Goal: Task Accomplishment & Management: Complete application form

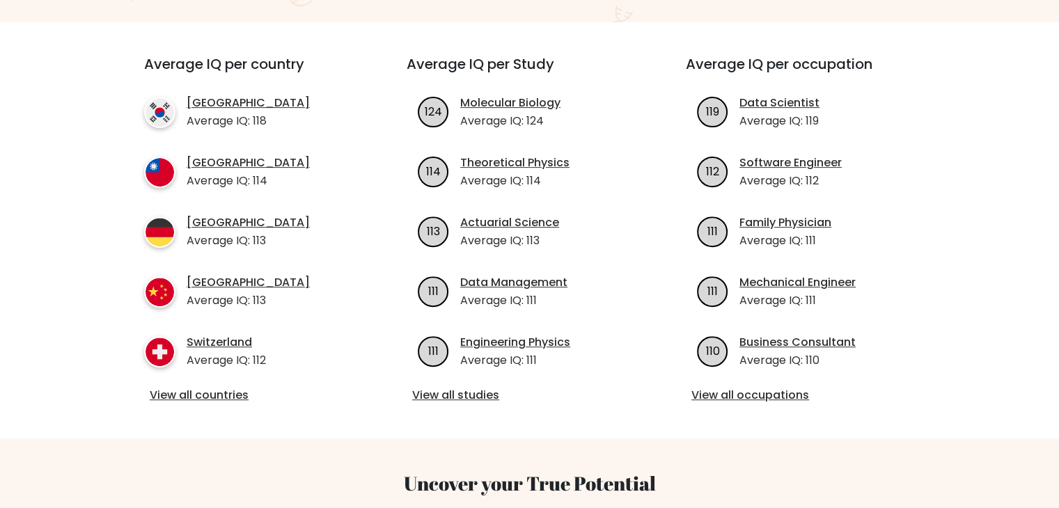
scroll to position [488, 0]
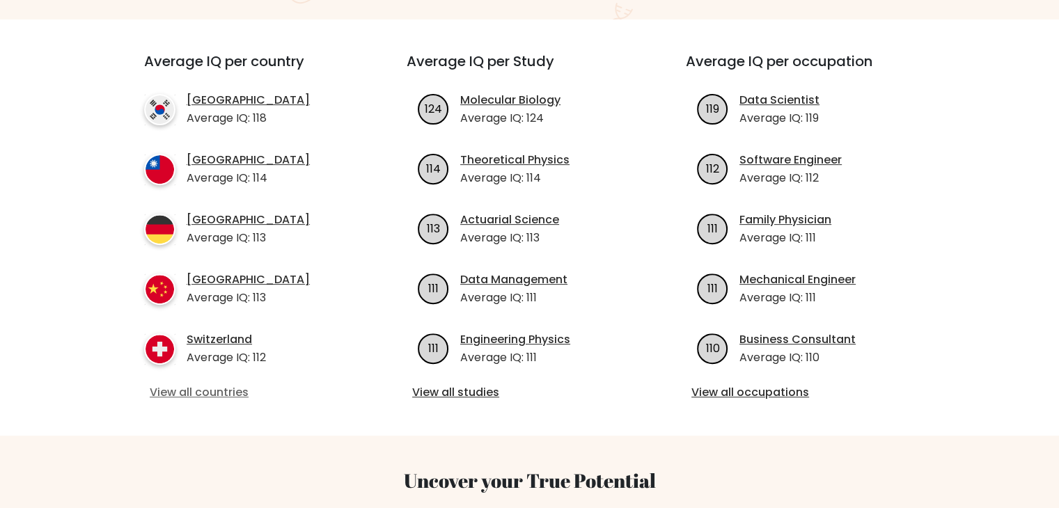
click at [217, 384] on link "View all countries" at bounding box center [250, 392] width 201 height 17
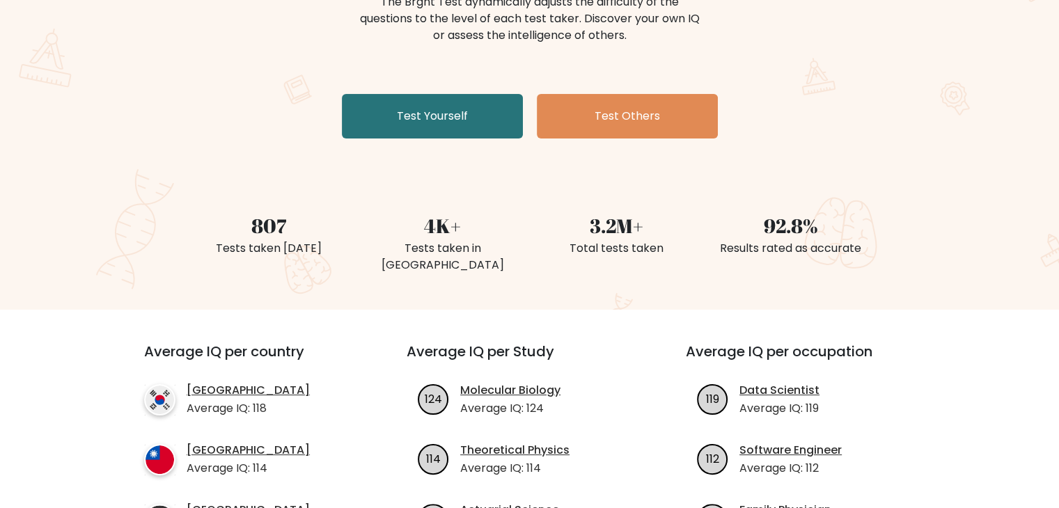
scroll to position [0, 0]
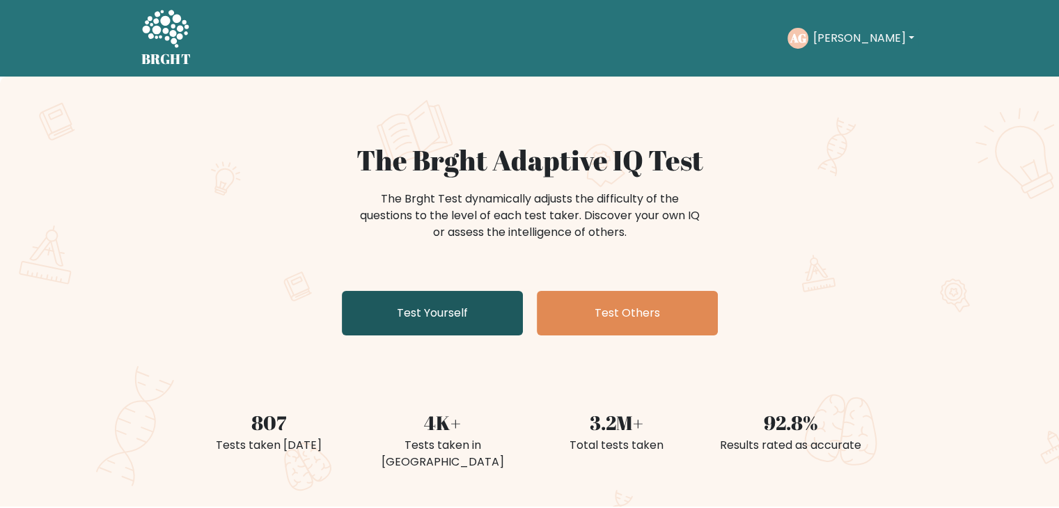
click at [457, 303] on link "Test Yourself" at bounding box center [432, 313] width 181 height 45
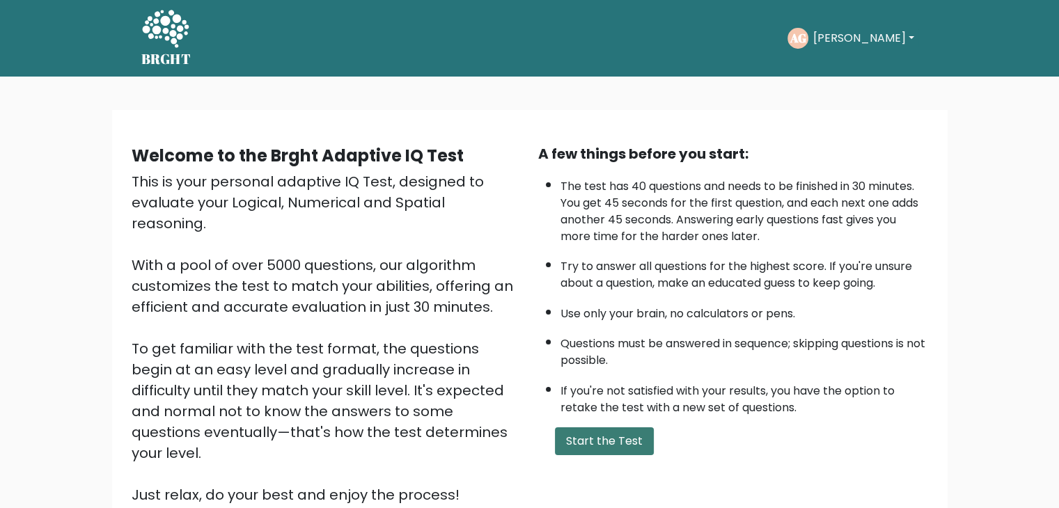
click at [605, 430] on button "Start the Test" at bounding box center [604, 442] width 99 height 28
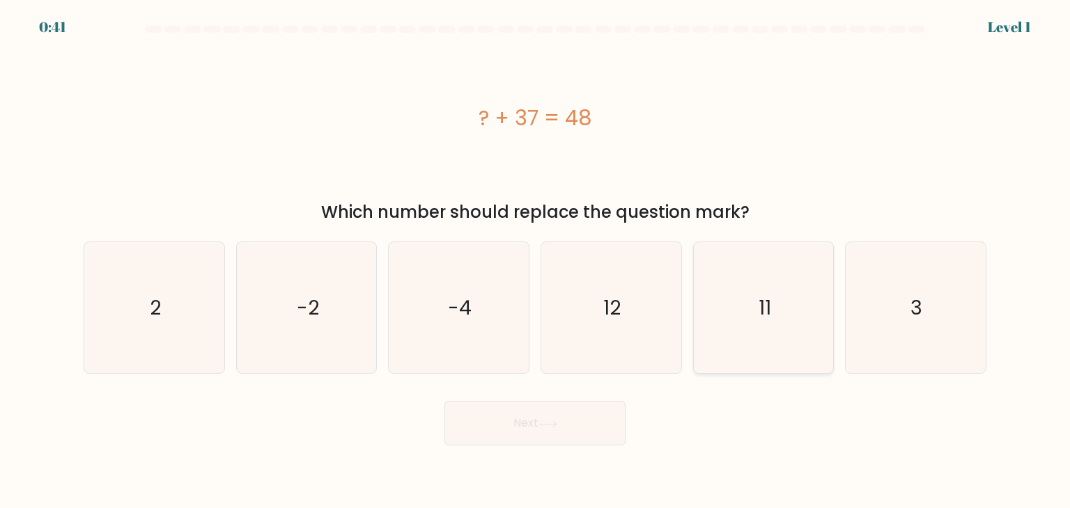
click at [742, 290] on icon "11" at bounding box center [763, 307] width 131 height 131
click at [536, 261] on input "e. 11" at bounding box center [535, 257] width 1 height 7
radio input "true"
click at [497, 427] on button "Next" at bounding box center [534, 423] width 181 height 45
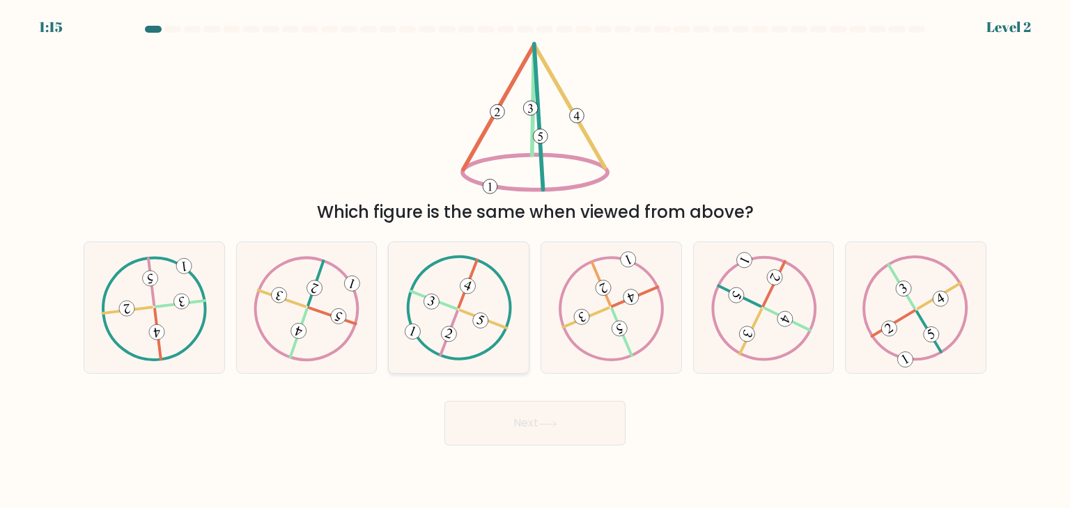
click at [472, 336] on icon at bounding box center [459, 308] width 106 height 105
click at [535, 261] on input "c." at bounding box center [535, 257] width 1 height 7
radio input "true"
click at [538, 421] on button "Next" at bounding box center [534, 423] width 181 height 45
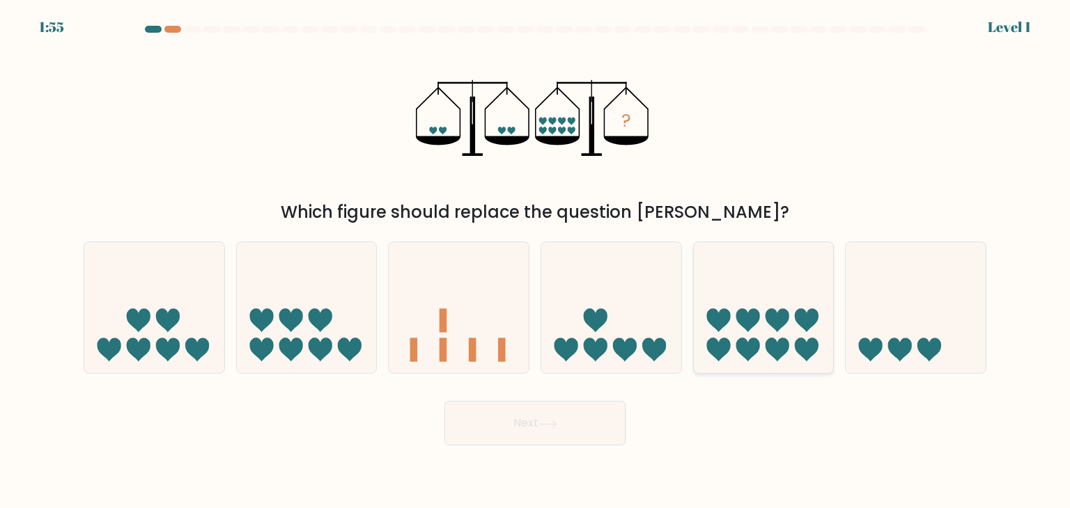
click at [716, 318] on icon at bounding box center [718, 321] width 24 height 24
click at [536, 261] on input "e." at bounding box center [535, 257] width 1 height 7
radio input "true"
click at [497, 458] on body "1:54 Level 1" at bounding box center [535, 254] width 1070 height 508
click at [501, 415] on button "Next" at bounding box center [534, 423] width 181 height 45
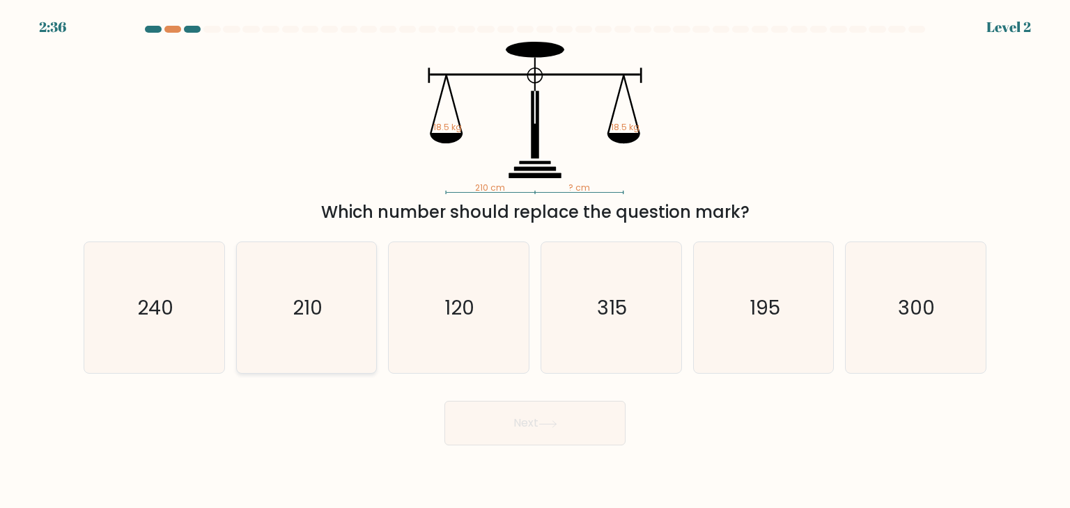
click at [281, 303] on icon "210" at bounding box center [306, 307] width 131 height 131
click at [535, 261] on input "b. 210" at bounding box center [535, 257] width 1 height 7
radio input "true"
click at [538, 437] on button "Next" at bounding box center [534, 423] width 181 height 45
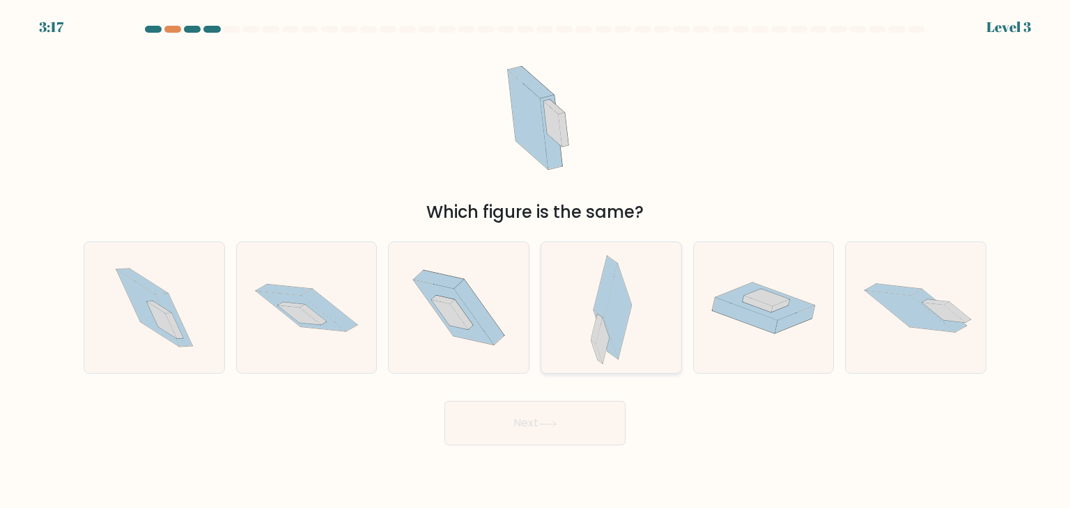
click at [637, 322] on div at bounding box center [610, 308] width 141 height 132
click at [536, 261] on input "d." at bounding box center [535, 257] width 1 height 7
radio input "true"
click at [549, 435] on button "Next" at bounding box center [534, 423] width 181 height 45
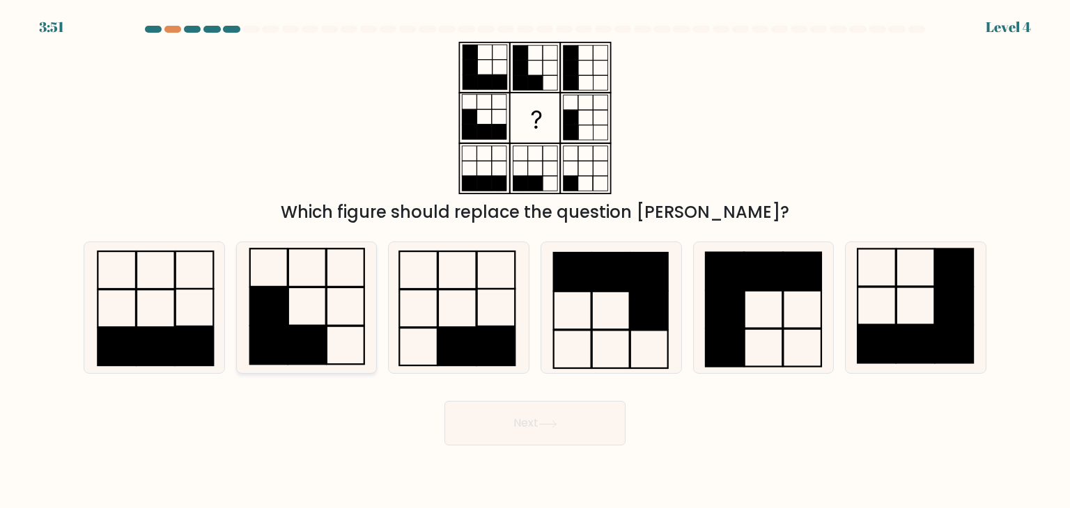
click at [329, 330] on icon at bounding box center [306, 307] width 131 height 131
click at [535, 261] on input "b." at bounding box center [535, 257] width 1 height 7
radio input "true"
click at [549, 434] on button "Next" at bounding box center [534, 423] width 181 height 45
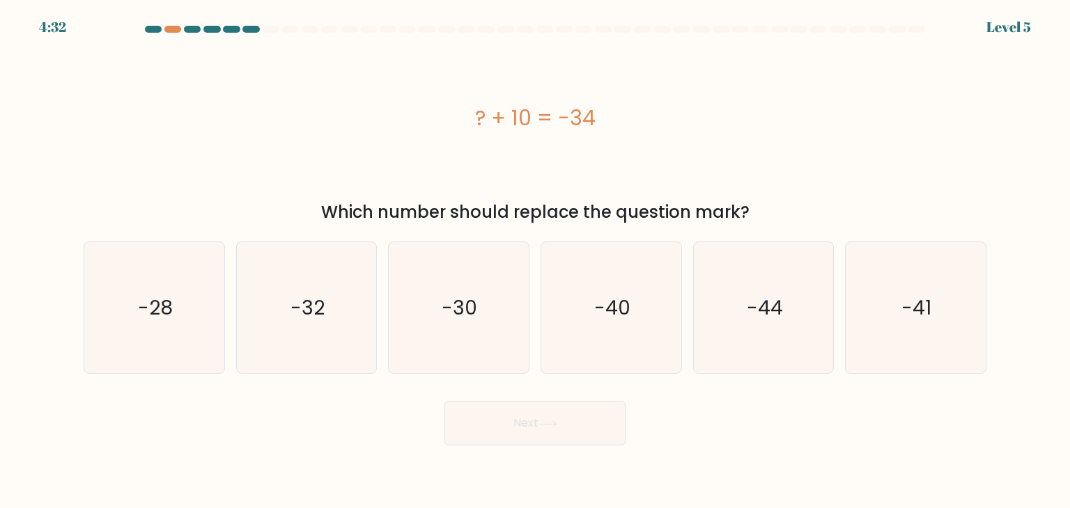
click at [334, 84] on div "? + 10 = -34" at bounding box center [535, 118] width 903 height 153
click at [761, 299] on text "-44" at bounding box center [765, 308] width 36 height 28
click at [536, 261] on input "e. -44" at bounding box center [535, 257] width 1 height 7
radio input "true"
click at [582, 441] on button "Next" at bounding box center [534, 423] width 181 height 45
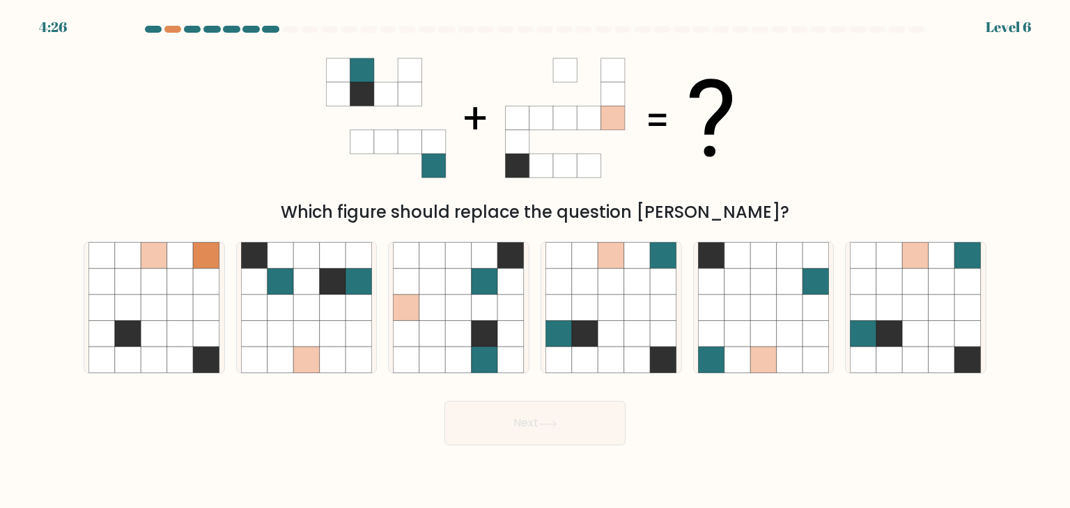
click at [189, 129] on div "Which figure should replace the question mark?" at bounding box center [534, 133] width 919 height 183
click at [616, 298] on icon at bounding box center [611, 308] width 26 height 26
click at [536, 261] on input "d." at bounding box center [535, 257] width 1 height 7
radio input "true"
click at [529, 432] on button "Next" at bounding box center [534, 423] width 181 height 45
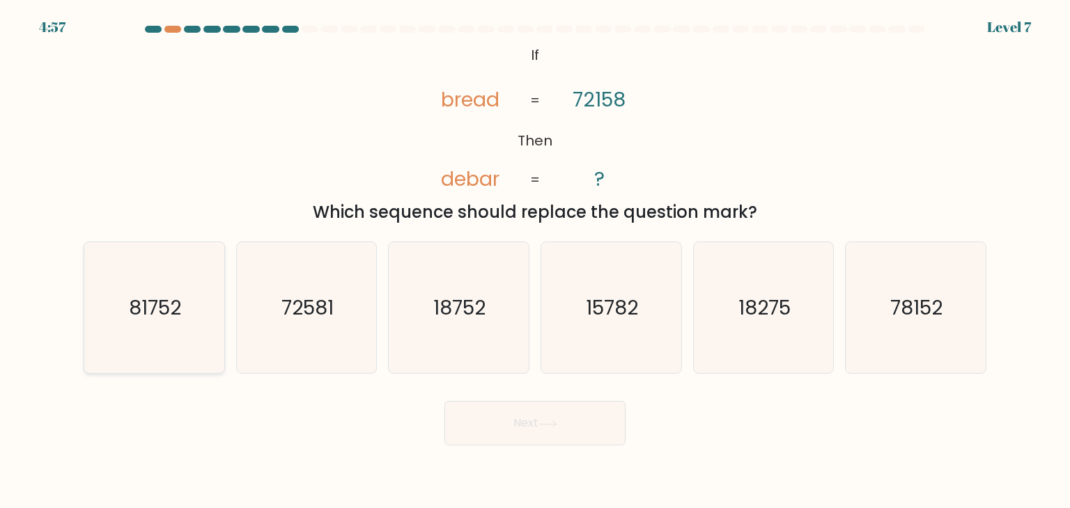
click at [119, 333] on icon "81752" at bounding box center [153, 307] width 131 height 131
click at [535, 261] on input "a. 81752" at bounding box center [535, 257] width 1 height 7
radio input "true"
click at [504, 425] on button "Next" at bounding box center [534, 423] width 181 height 45
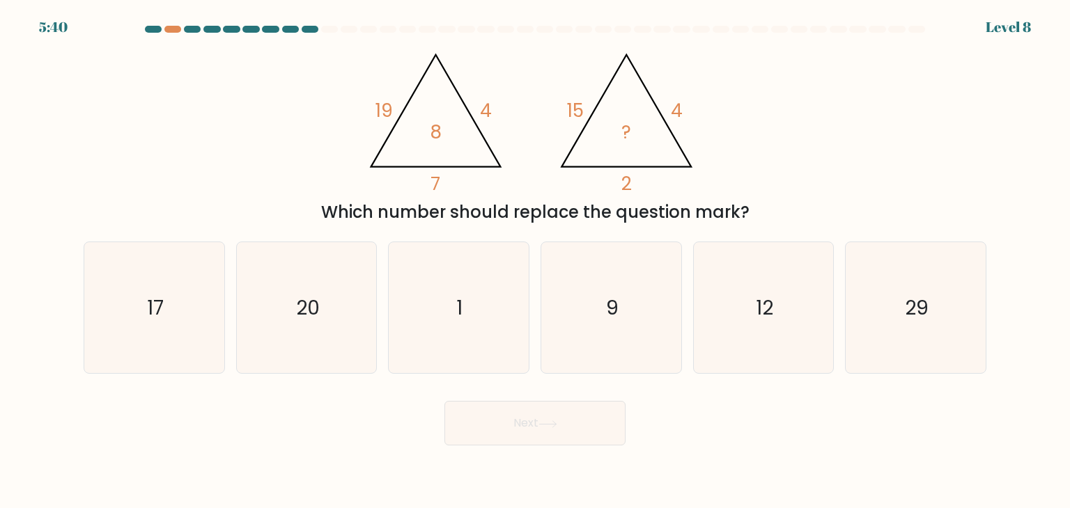
click at [312, 135] on div "@import url('https://fonts.googleapis.com/css?family=Abril+Fatface:400,100,100i…" at bounding box center [534, 133] width 919 height 183
click at [646, 302] on icon "9" at bounding box center [610, 307] width 131 height 131
click at [536, 261] on input "d. 9" at bounding box center [535, 257] width 1 height 7
radio input "true"
click at [569, 426] on button "Next" at bounding box center [534, 423] width 181 height 45
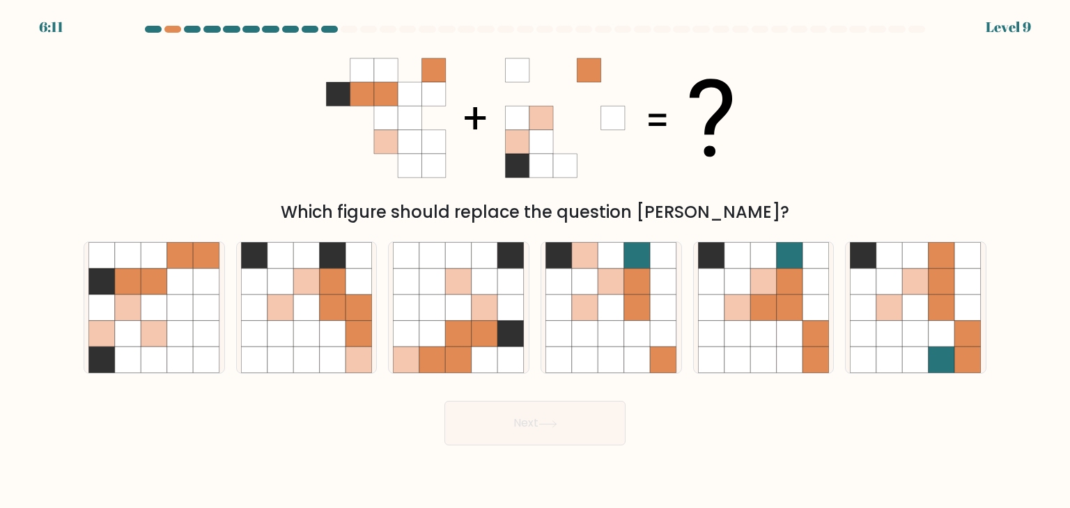
click at [152, 93] on div "Which figure should replace the question mark?" at bounding box center [534, 133] width 919 height 183
click at [173, 313] on icon at bounding box center [180, 308] width 26 height 26
click at [535, 261] on input "a." at bounding box center [535, 257] width 1 height 7
radio input "true"
click at [573, 426] on button "Next" at bounding box center [534, 423] width 181 height 45
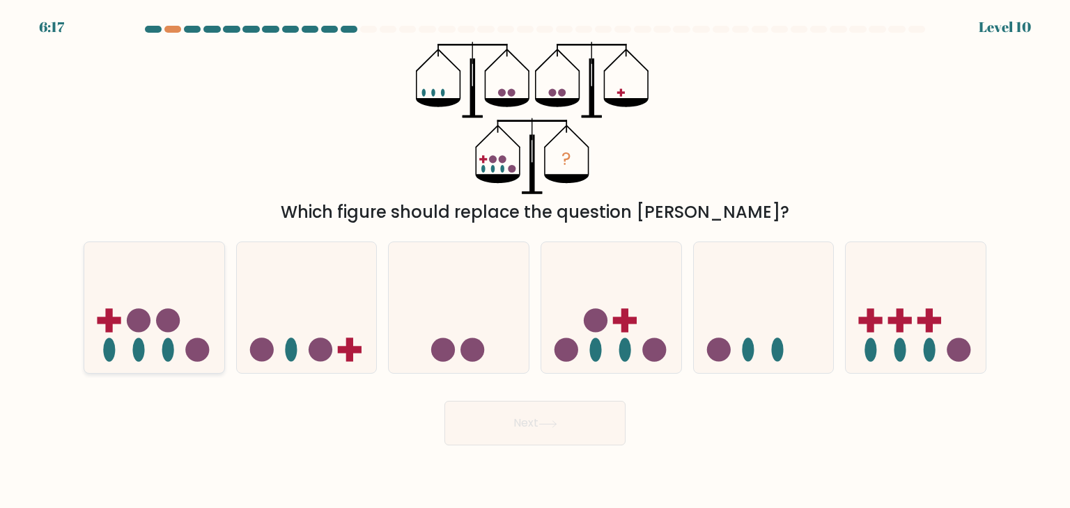
click at [157, 305] on icon at bounding box center [154, 308] width 140 height 116
click at [535, 261] on input "a." at bounding box center [535, 257] width 1 height 7
radio input "true"
click at [538, 385] on form at bounding box center [535, 236] width 1070 height 420
click at [543, 422] on icon at bounding box center [547, 425] width 19 height 8
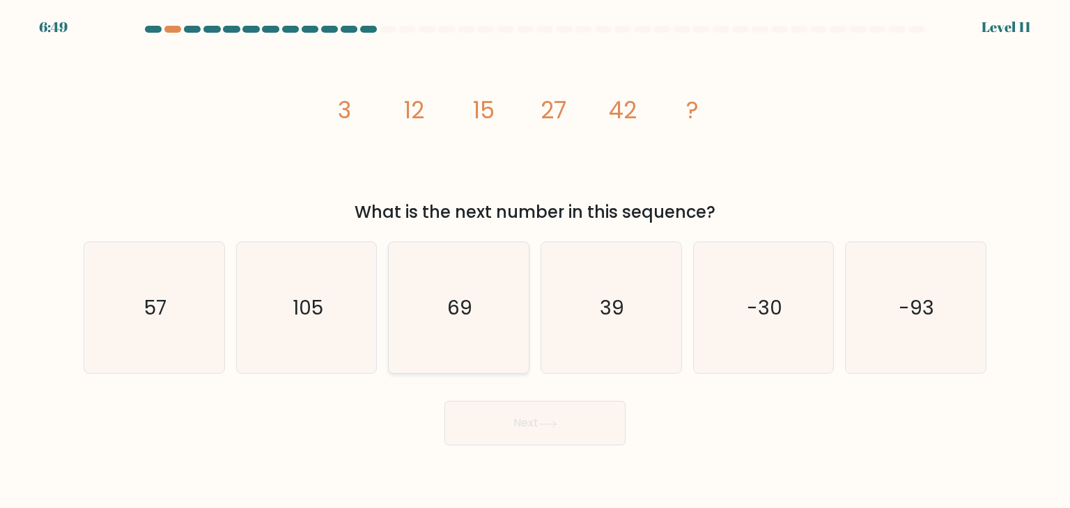
click at [508, 316] on icon "69" at bounding box center [458, 307] width 131 height 131
click at [535, 261] on input "c. 69" at bounding box center [535, 257] width 1 height 7
radio input "true"
click at [526, 398] on div "Next" at bounding box center [534, 418] width 919 height 55
click at [499, 424] on button "Next" at bounding box center [534, 423] width 181 height 45
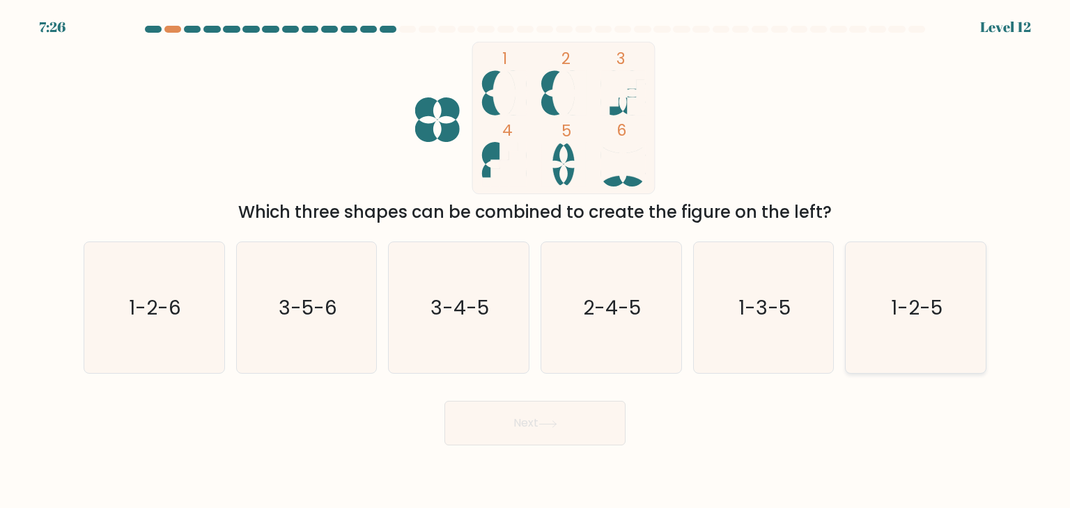
click at [892, 308] on text "1-2-5" at bounding box center [917, 308] width 52 height 28
click at [536, 261] on input "f. 1-2-5" at bounding box center [535, 257] width 1 height 7
radio input "true"
click at [486, 434] on button "Next" at bounding box center [534, 423] width 181 height 45
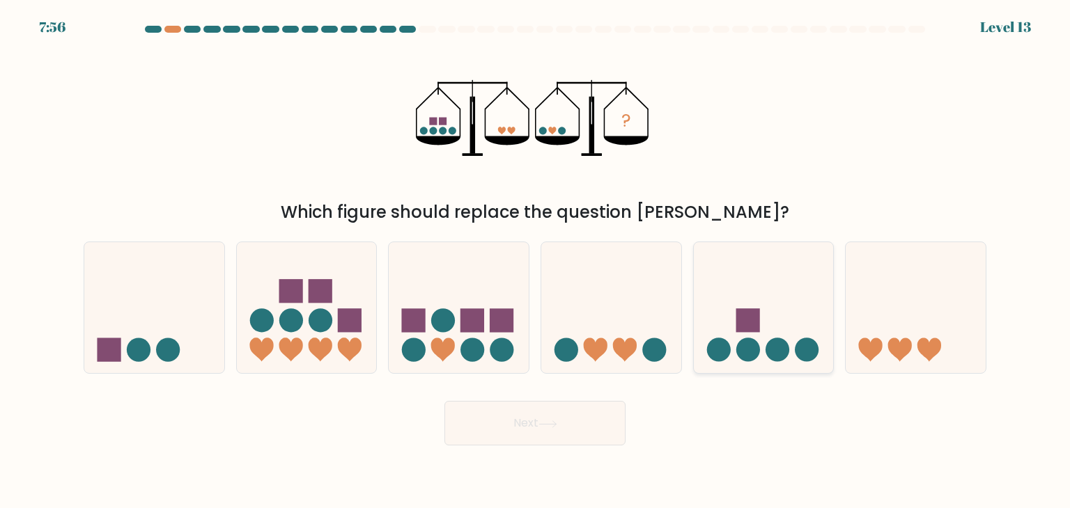
click at [737, 322] on rect at bounding box center [748, 321] width 24 height 24
click at [536, 261] on input "e." at bounding box center [535, 257] width 1 height 7
radio input "true"
click at [567, 415] on button "Next" at bounding box center [534, 423] width 181 height 45
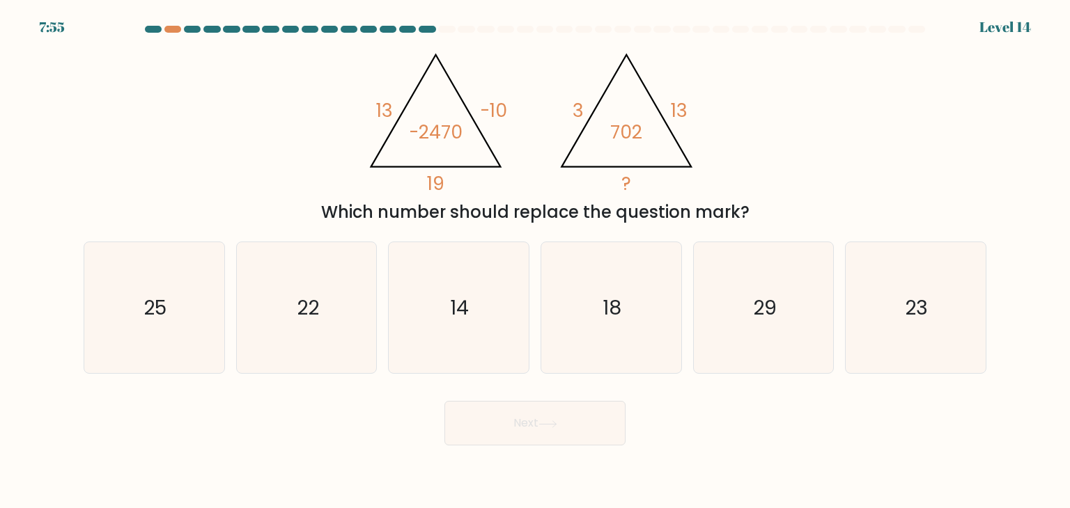
click at [219, 162] on div "@import url('https://fonts.googleapis.com/css?family=Abril+Fatface:400,100,100i…" at bounding box center [534, 133] width 919 height 183
click at [750, 293] on icon "29" at bounding box center [763, 307] width 131 height 131
click at [536, 261] on input "e. 29" at bounding box center [535, 257] width 1 height 7
radio input "true"
click at [528, 414] on button "Next" at bounding box center [534, 423] width 181 height 45
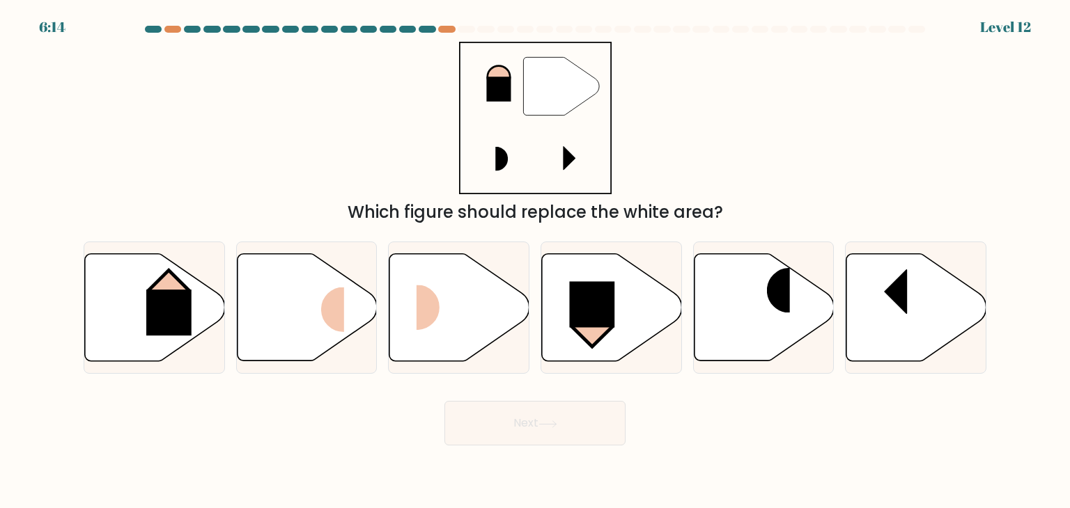
click at [203, 54] on div "" Which figure should replace the white area?" at bounding box center [534, 133] width 919 height 183
click at [162, 316] on rect at bounding box center [168, 313] width 45 height 46
click at [535, 261] on input "a." at bounding box center [535, 257] width 1 height 7
radio input "true"
click at [584, 428] on button "Next" at bounding box center [534, 423] width 181 height 45
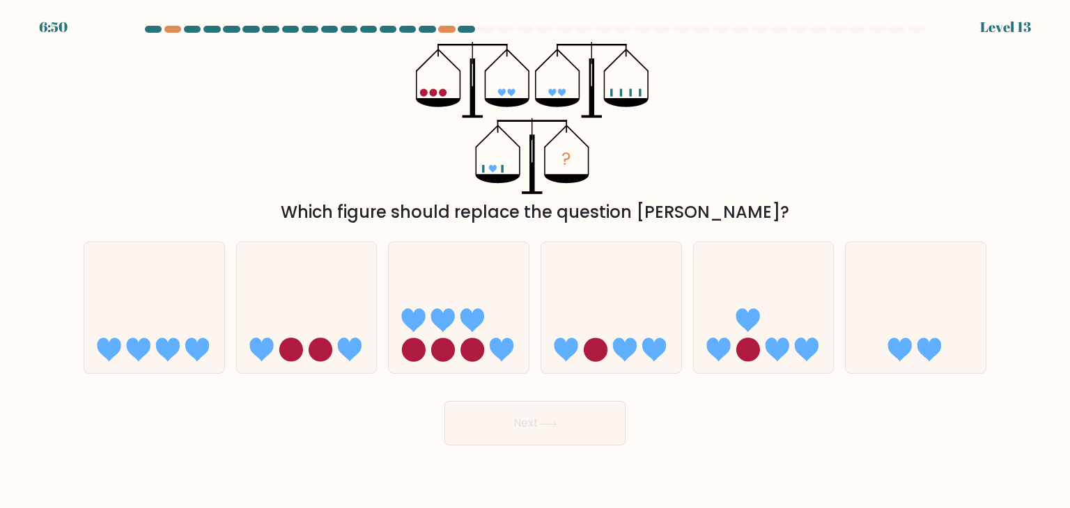
click at [208, 86] on div "? Which figure should replace the question mark?" at bounding box center [534, 133] width 919 height 183
click at [876, 318] on icon at bounding box center [916, 308] width 140 height 116
click at [536, 261] on input "f." at bounding box center [535, 257] width 1 height 7
radio input "true"
click at [515, 431] on button "Next" at bounding box center [534, 423] width 181 height 45
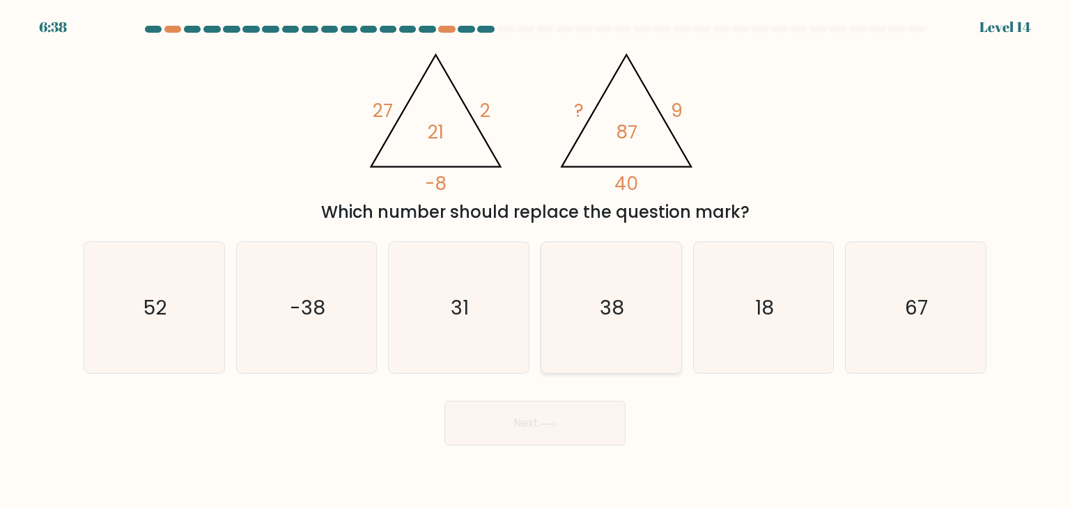
click at [670, 297] on icon "38" at bounding box center [610, 307] width 131 height 131
click at [536, 261] on input "d. 38" at bounding box center [535, 257] width 1 height 7
radio input "true"
drag, startPoint x: 536, startPoint y: 428, endPoint x: 529, endPoint y: 425, distance: 7.8
click at [536, 428] on button "Next" at bounding box center [534, 423] width 181 height 45
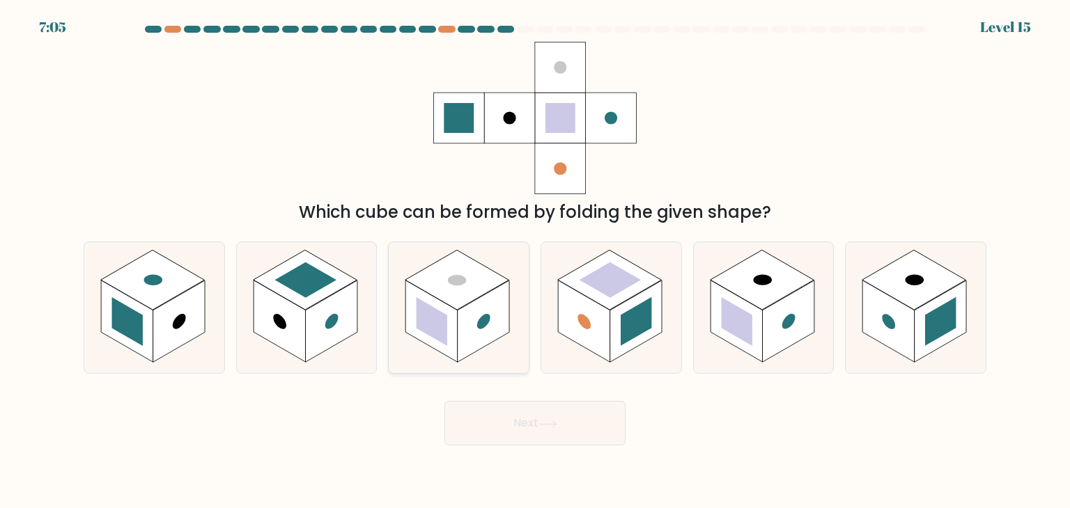
click at [501, 325] on rect at bounding box center [484, 322] width 52 height 82
click at [535, 261] on input "c." at bounding box center [535, 257] width 1 height 7
radio input "true"
click at [563, 431] on button "Next" at bounding box center [534, 423] width 181 height 45
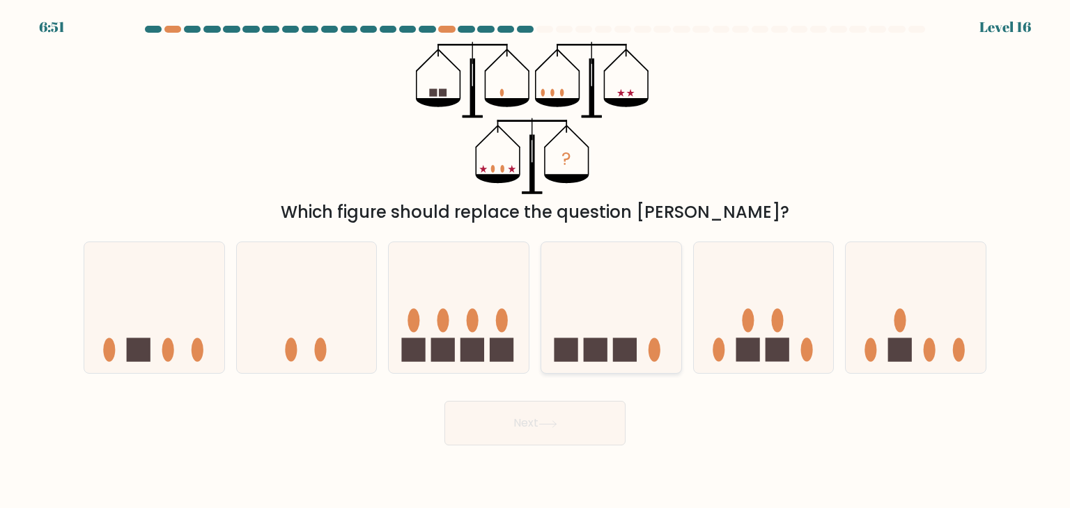
click at [621, 297] on icon at bounding box center [611, 308] width 140 height 116
click at [536, 261] on input "d." at bounding box center [535, 257] width 1 height 7
radio input "true"
click at [595, 425] on button "Next" at bounding box center [534, 423] width 181 height 45
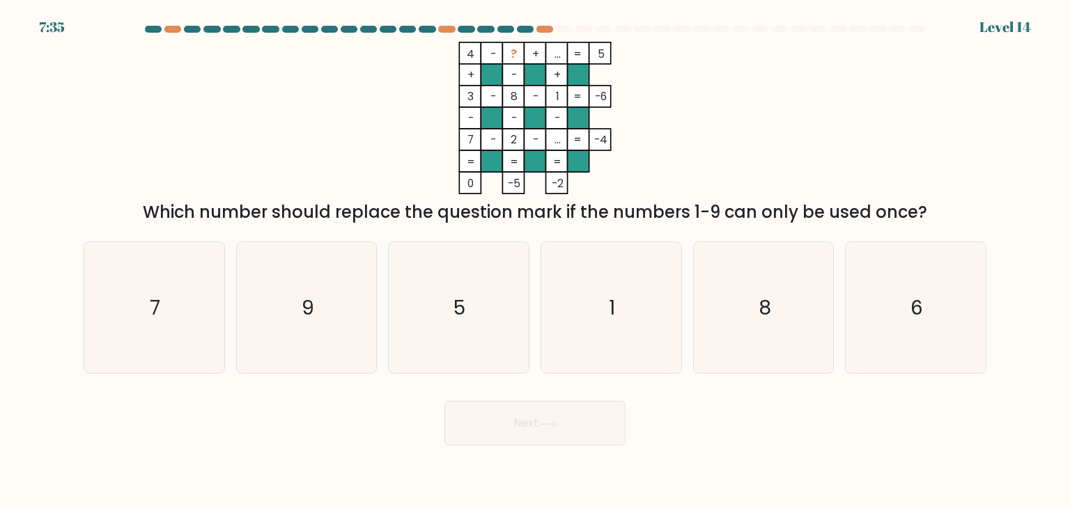
click at [380, 164] on icon "4 - ? + ... 5 + - + 3 - 8 - 1 -6 - - - 7 - 2 - ... = -4 = = = = 0 -5 -2 =" at bounding box center [535, 118] width 418 height 153
drag, startPoint x: 416, startPoint y: 316, endPoint x: 453, endPoint y: 341, distance: 45.2
click at [418, 316] on icon "5" at bounding box center [458, 307] width 131 height 131
click at [535, 261] on input "c. 5" at bounding box center [535, 257] width 1 height 7
radio input "true"
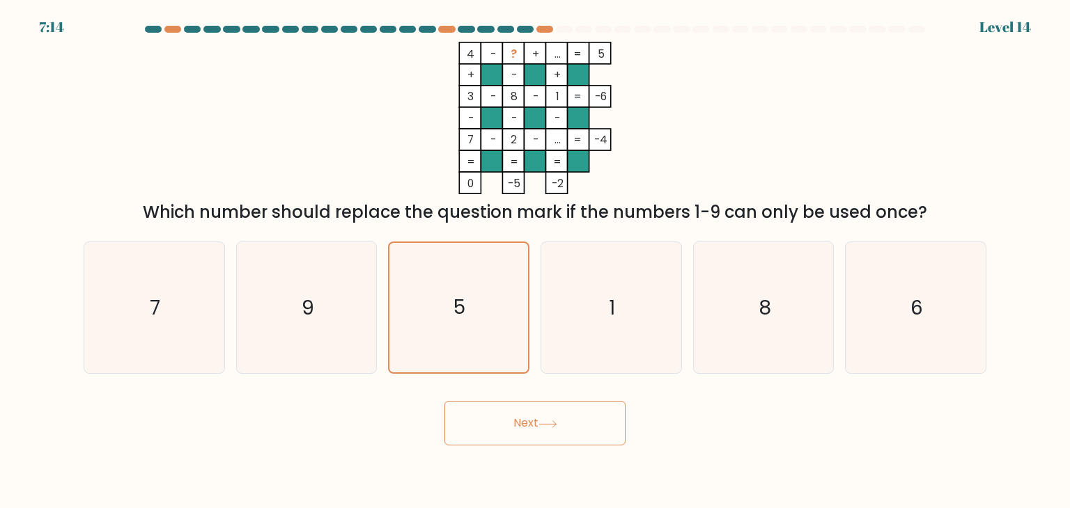
click at [560, 456] on body "7:14 Level 14" at bounding box center [535, 254] width 1070 height 508
click at [561, 433] on button "Next" at bounding box center [534, 423] width 181 height 45
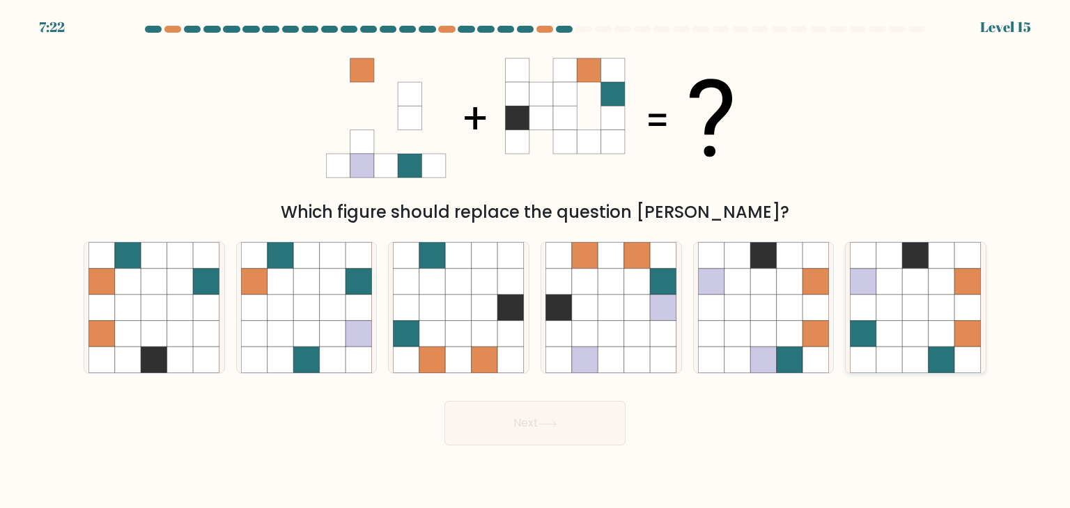
click at [858, 316] on icon at bounding box center [863, 308] width 26 height 26
click at [536, 261] on input "f." at bounding box center [535, 257] width 1 height 7
radio input "true"
click at [567, 419] on button "Next" at bounding box center [534, 423] width 181 height 45
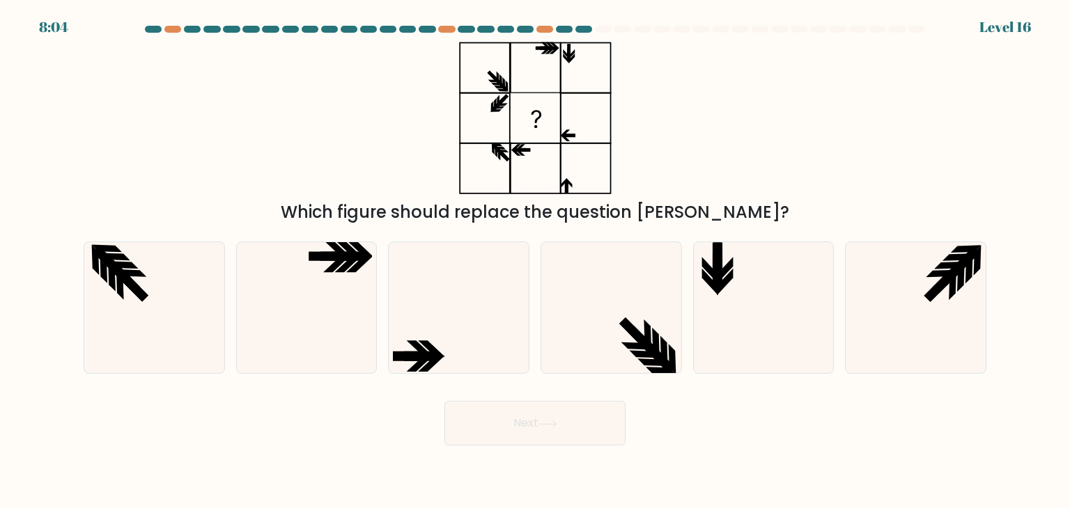
click at [306, 163] on div "Which figure should replace the question mark?" at bounding box center [534, 133] width 919 height 183
click at [811, 290] on icon at bounding box center [763, 307] width 131 height 131
click at [536, 261] on input "e." at bounding box center [535, 257] width 1 height 7
radio input "true"
click at [811, 290] on icon at bounding box center [764, 308] width 130 height 130
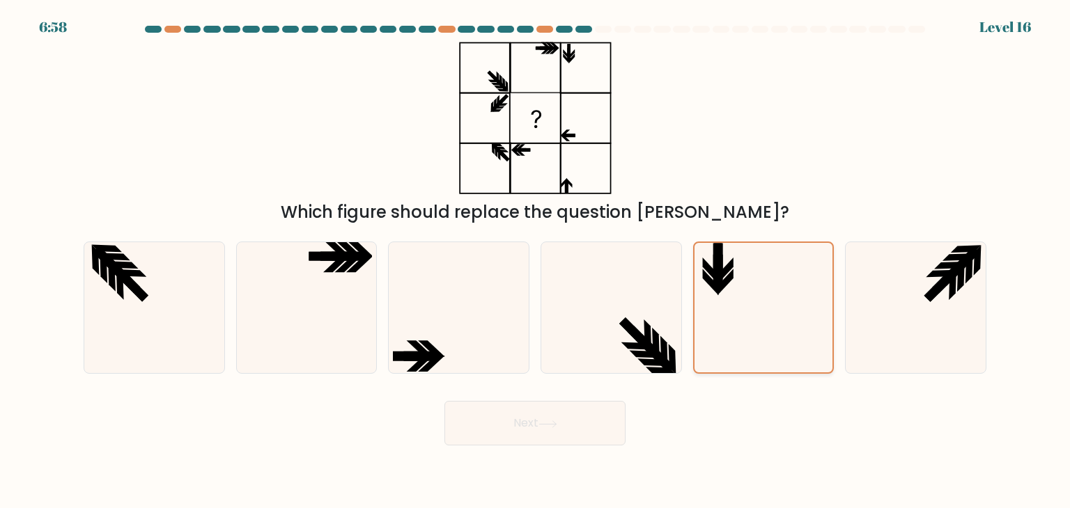
click at [536, 261] on input "e." at bounding box center [535, 257] width 1 height 7
click at [554, 440] on button "Next" at bounding box center [534, 423] width 181 height 45
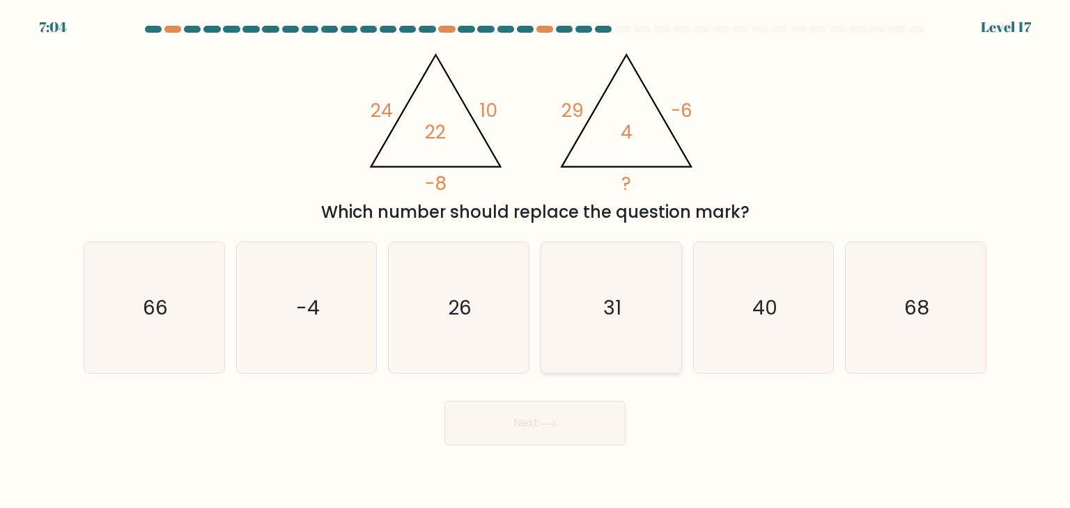
click at [618, 318] on text "31" at bounding box center [612, 308] width 18 height 28
click at [536, 261] on input "d. 31" at bounding box center [535, 257] width 1 height 7
radio input "true"
click at [555, 439] on button "Next" at bounding box center [534, 423] width 181 height 45
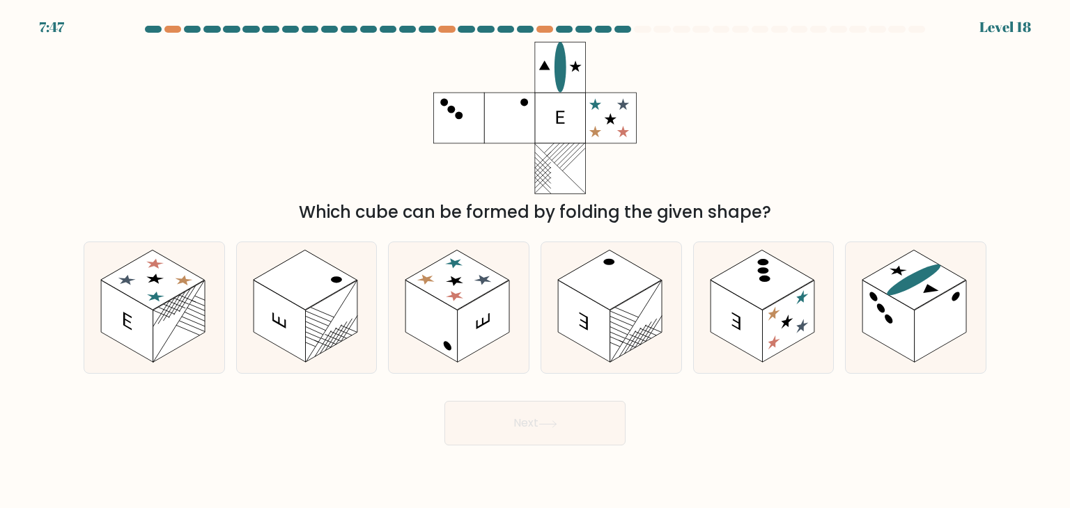
click at [300, 111] on div "Which cube can be formed by folding the given shape?" at bounding box center [534, 133] width 919 height 183
click at [916, 299] on rect at bounding box center [914, 280] width 104 height 60
click at [536, 261] on input "f." at bounding box center [535, 257] width 1 height 7
radio input "true"
click at [554, 430] on button "Next" at bounding box center [534, 423] width 181 height 45
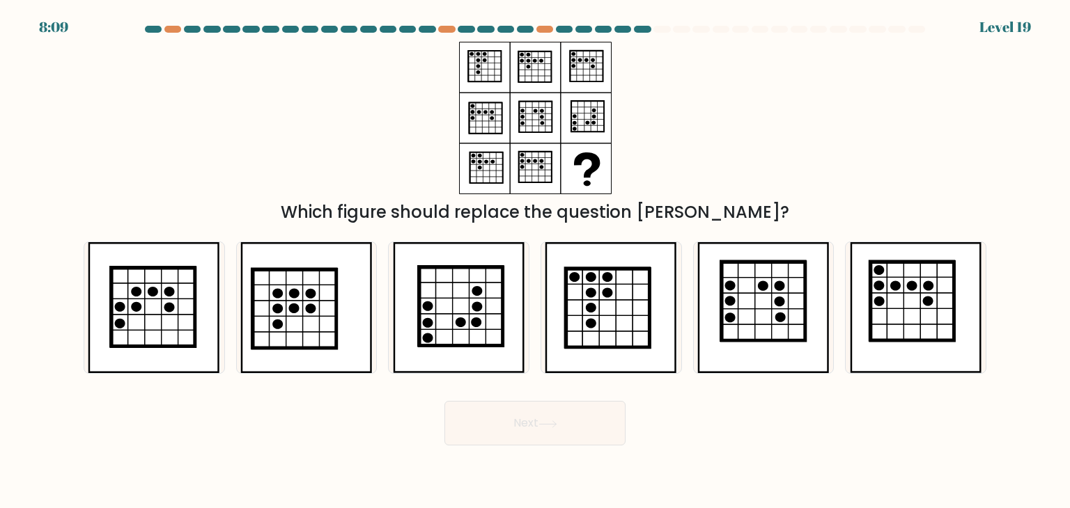
click at [305, 187] on div at bounding box center [534, 133] width 919 height 183
click at [593, 302] on icon at bounding box center [608, 308] width 84 height 79
click at [536, 261] on input "d." at bounding box center [535, 257] width 1 height 7
radio input "true"
click at [546, 416] on button "Next" at bounding box center [534, 423] width 181 height 45
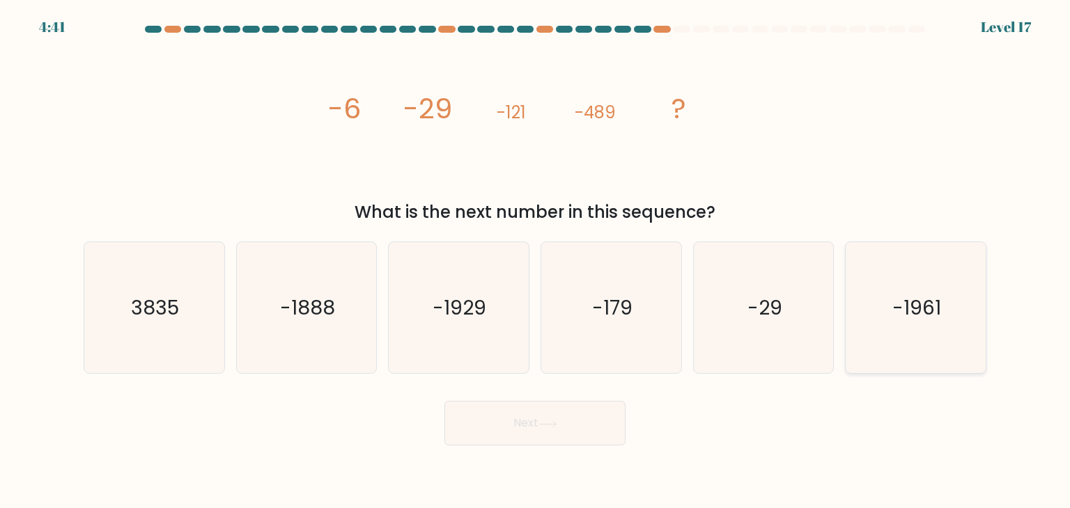
click at [961, 358] on icon "-1961" at bounding box center [915, 307] width 131 height 131
click at [536, 261] on input "f. -1961" at bounding box center [535, 257] width 1 height 7
radio input "true"
click at [539, 421] on button "Next" at bounding box center [534, 423] width 181 height 45
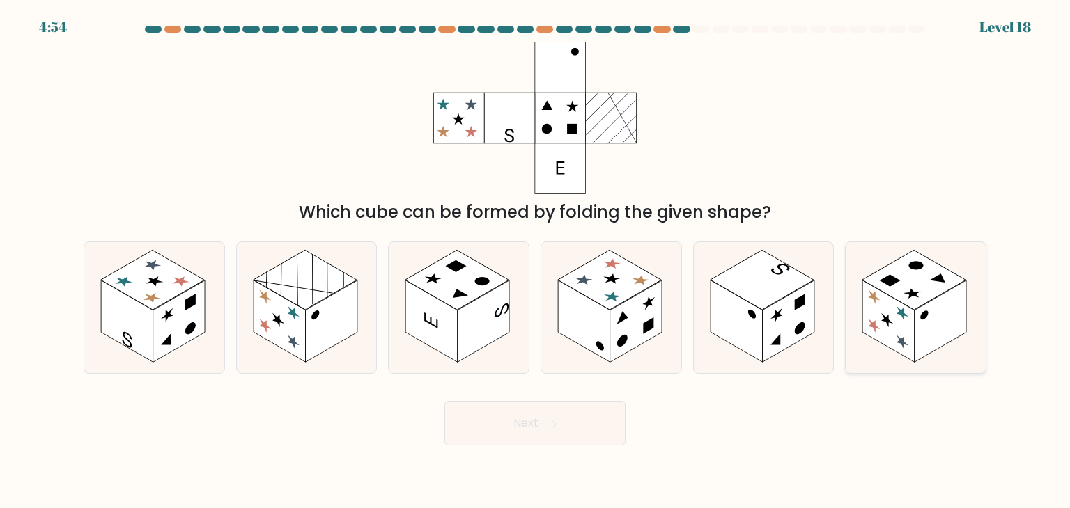
click at [925, 319] on rect at bounding box center [941, 322] width 52 height 82
click at [536, 261] on input "f." at bounding box center [535, 257] width 1 height 7
radio input "true"
click at [554, 421] on button "Next" at bounding box center [534, 423] width 181 height 45
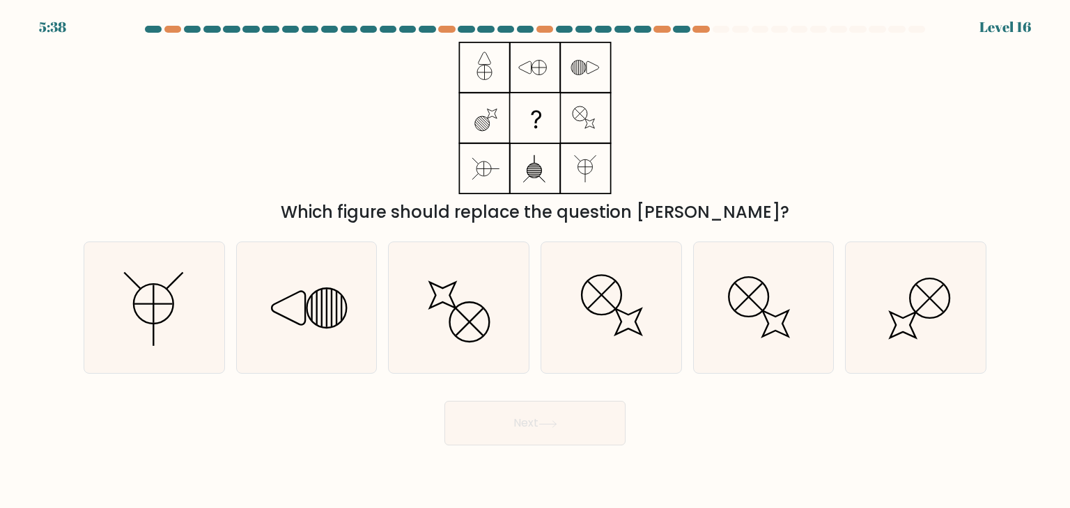
click at [384, 166] on div "Which figure should replace the question mark?" at bounding box center [534, 133] width 919 height 183
click at [461, 307] on icon at bounding box center [458, 307] width 131 height 131
click at [535, 261] on input "c." at bounding box center [535, 257] width 1 height 7
radio input "true"
click at [539, 427] on button "Next" at bounding box center [534, 423] width 181 height 45
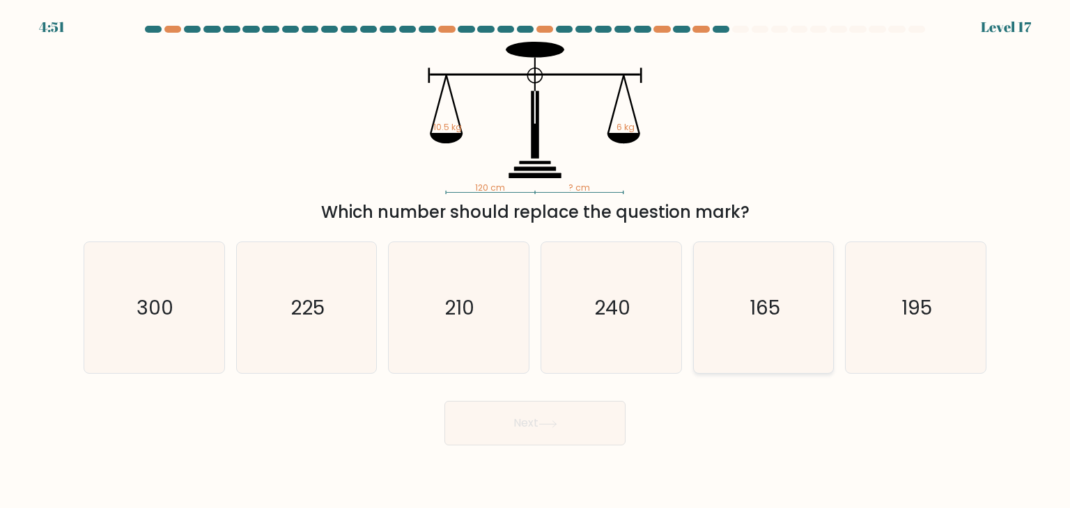
click at [769, 324] on icon "165" at bounding box center [763, 307] width 131 height 131
click at [536, 261] on input "e. 165" at bounding box center [535, 257] width 1 height 7
radio input "true"
click at [582, 419] on button "Next" at bounding box center [534, 423] width 181 height 45
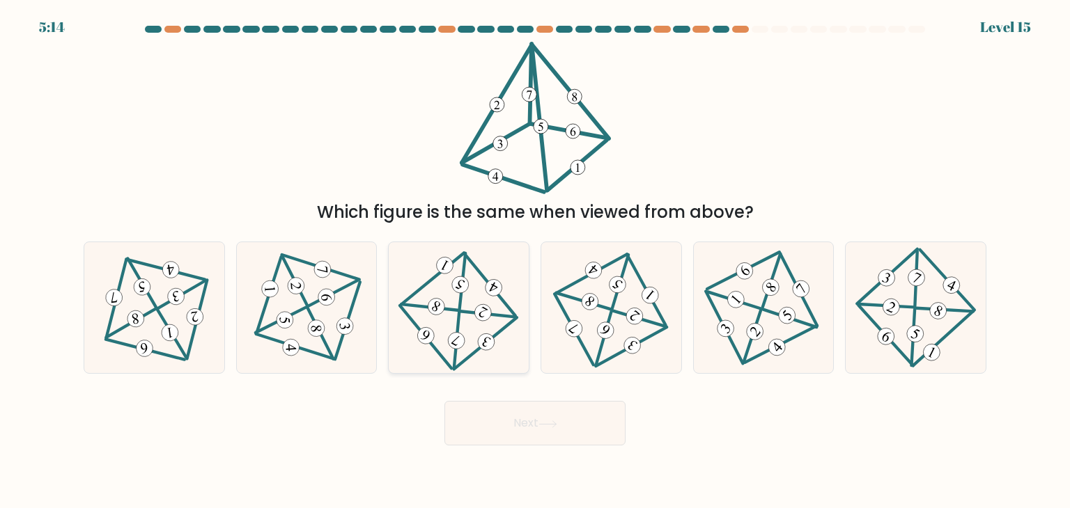
click at [486, 321] on icon at bounding box center [458, 308] width 107 height 105
click at [535, 261] on input "c." at bounding box center [535, 257] width 1 height 7
radio input "true"
click at [506, 419] on button "Next" at bounding box center [534, 423] width 181 height 45
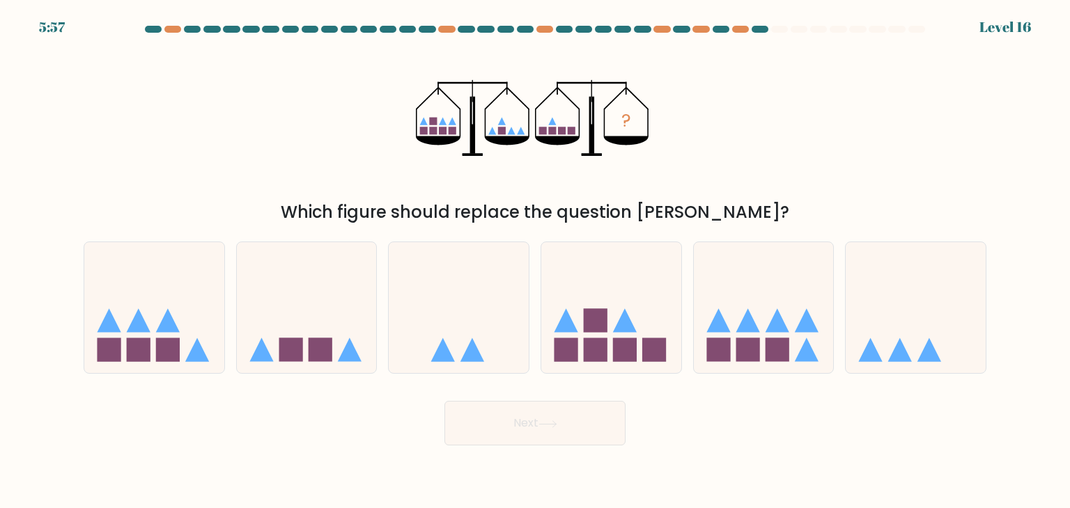
click at [230, 97] on div "? Which figure should replace the question mark?" at bounding box center [534, 133] width 919 height 183
click at [482, 318] on icon at bounding box center [459, 308] width 140 height 116
click at [535, 261] on input "c." at bounding box center [535, 257] width 1 height 7
radio input "true"
click at [504, 426] on button "Next" at bounding box center [534, 423] width 181 height 45
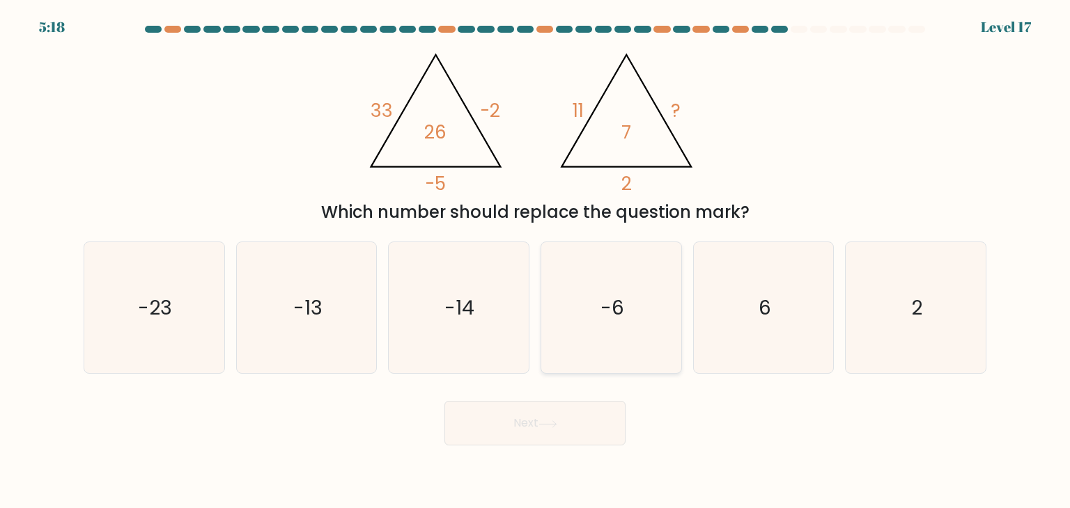
click at [653, 302] on icon "-6" at bounding box center [610, 307] width 131 height 131
click at [536, 261] on input "d. -6" at bounding box center [535, 257] width 1 height 7
radio input "true"
click at [568, 432] on button "Next" at bounding box center [534, 423] width 181 height 45
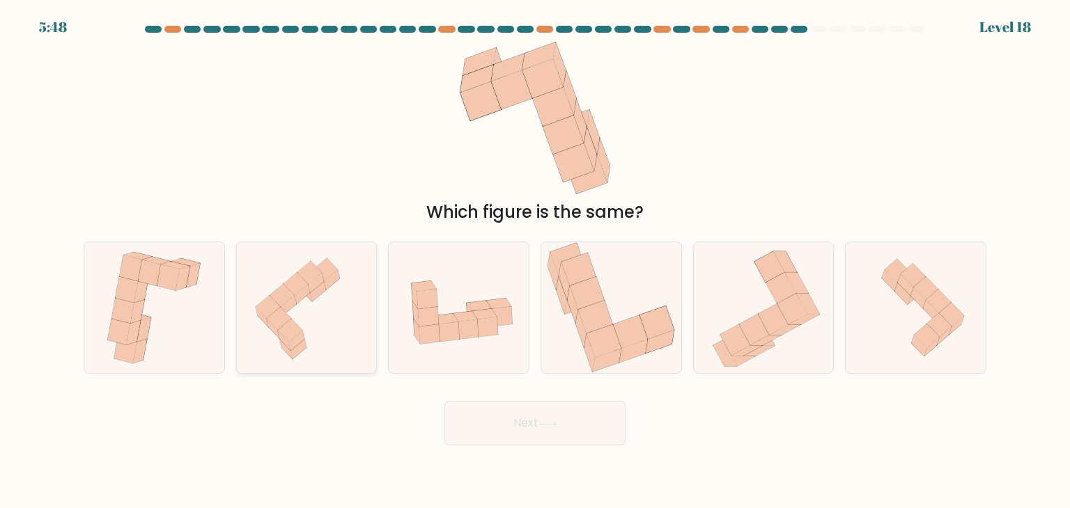
click at [335, 343] on icon at bounding box center [306, 307] width 139 height 131
click at [535, 261] on input "b." at bounding box center [535, 257] width 1 height 7
radio input "true"
click at [531, 426] on button "Next" at bounding box center [534, 423] width 181 height 45
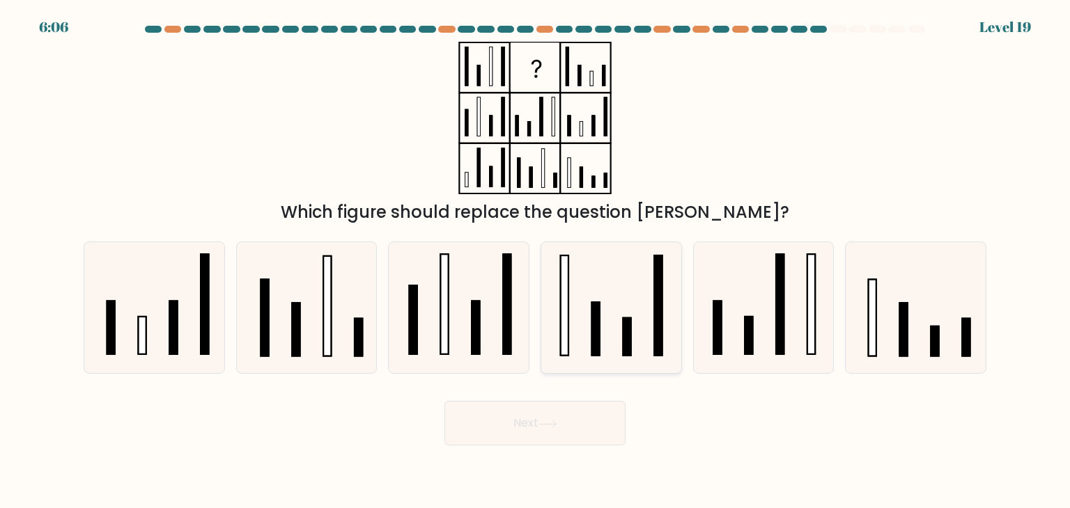
click at [641, 322] on icon at bounding box center [610, 307] width 131 height 131
click at [536, 261] on input "d." at bounding box center [535, 257] width 1 height 7
radio input "true"
click at [592, 440] on button "Next" at bounding box center [534, 423] width 181 height 45
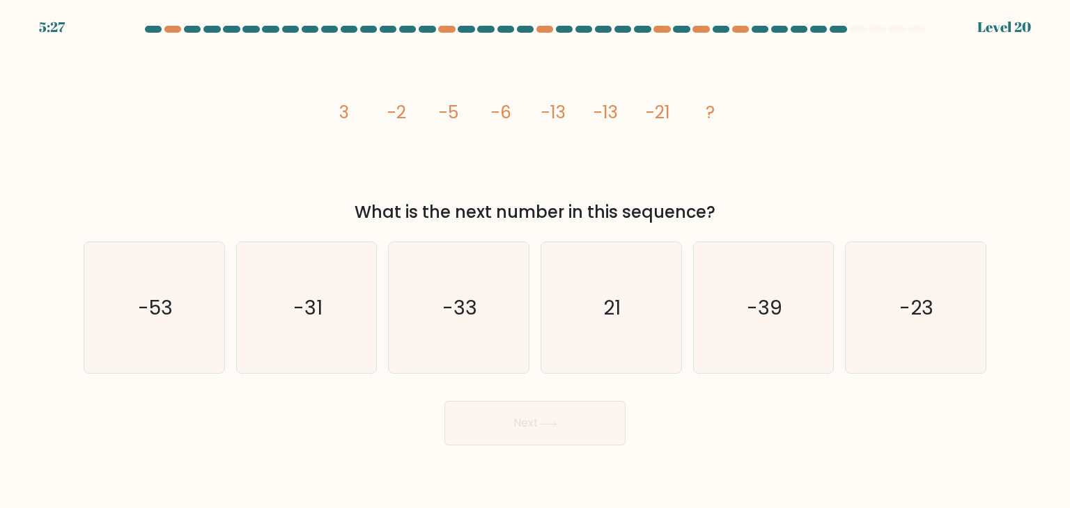
click at [206, 134] on div "image/svg+xml 3 -2 -5 -6 -13 -13 -21 ? What is the next number in this sequence?" at bounding box center [534, 133] width 919 height 183
click at [508, 369] on icon "-33" at bounding box center [458, 307] width 131 height 131
click at [535, 261] on input "c. -33" at bounding box center [535, 257] width 1 height 7
radio input "true"
click at [580, 442] on button "Next" at bounding box center [534, 423] width 181 height 45
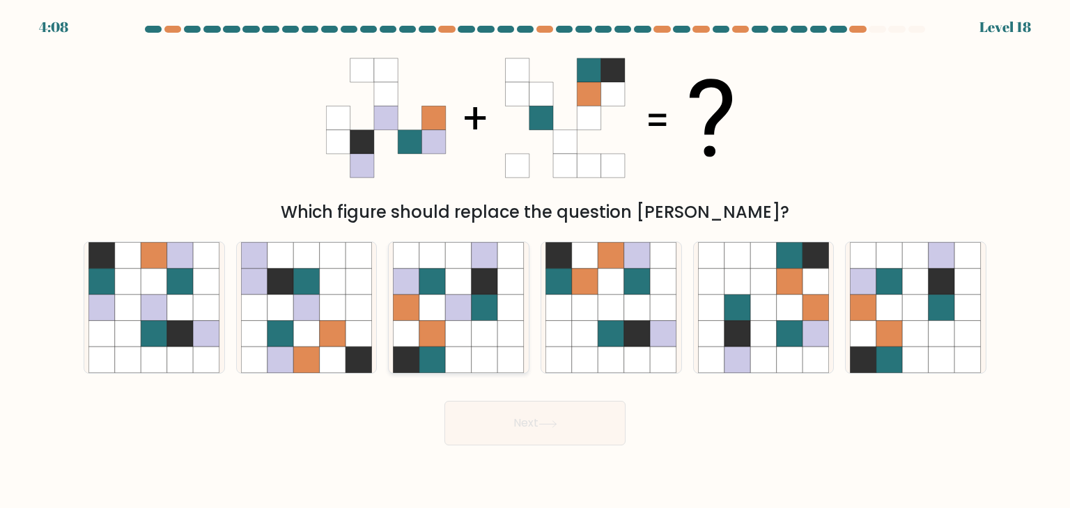
click at [490, 338] on icon at bounding box center [485, 334] width 26 height 26
click at [535, 261] on input "c." at bounding box center [535, 257] width 1 height 7
radio input "true"
click at [530, 421] on button "Next" at bounding box center [534, 423] width 181 height 45
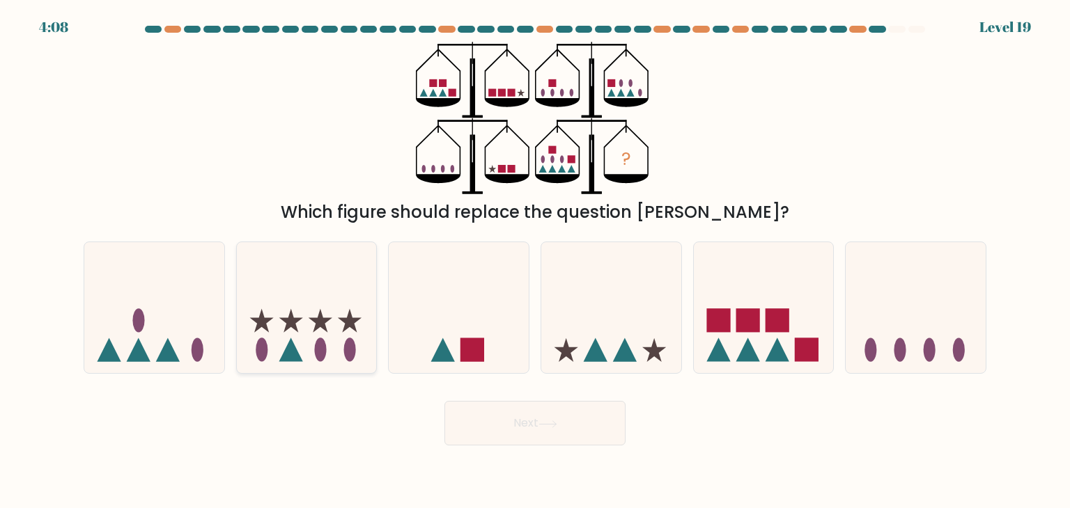
click at [298, 332] on icon at bounding box center [307, 308] width 140 height 116
click at [535, 261] on input "b." at bounding box center [535, 257] width 1 height 7
radio input "true"
click at [543, 430] on button "Next" at bounding box center [534, 423] width 181 height 45
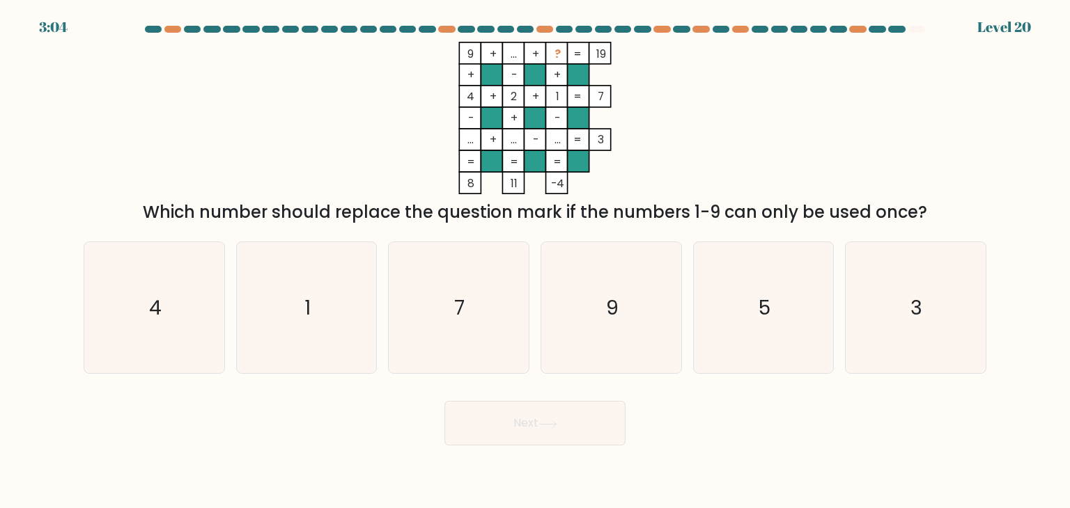
click at [780, 449] on body "3:04 Level 20" at bounding box center [535, 254] width 1070 height 508
click at [513, 318] on icon "7" at bounding box center [458, 307] width 131 height 131
click at [535, 261] on input "c. 7" at bounding box center [535, 257] width 1 height 7
radio input "true"
click at [547, 439] on button "Next" at bounding box center [534, 423] width 181 height 45
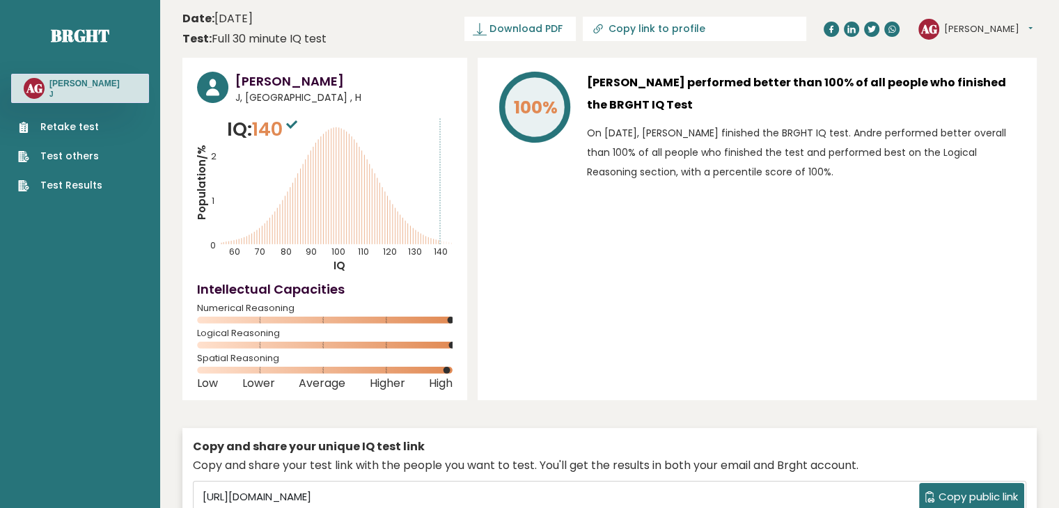
click at [720, 306] on div "100% [PERSON_NAME] performed better than 100% of all people who finished the BR…" at bounding box center [757, 229] width 559 height 343
